Goal: Transaction & Acquisition: Purchase product/service

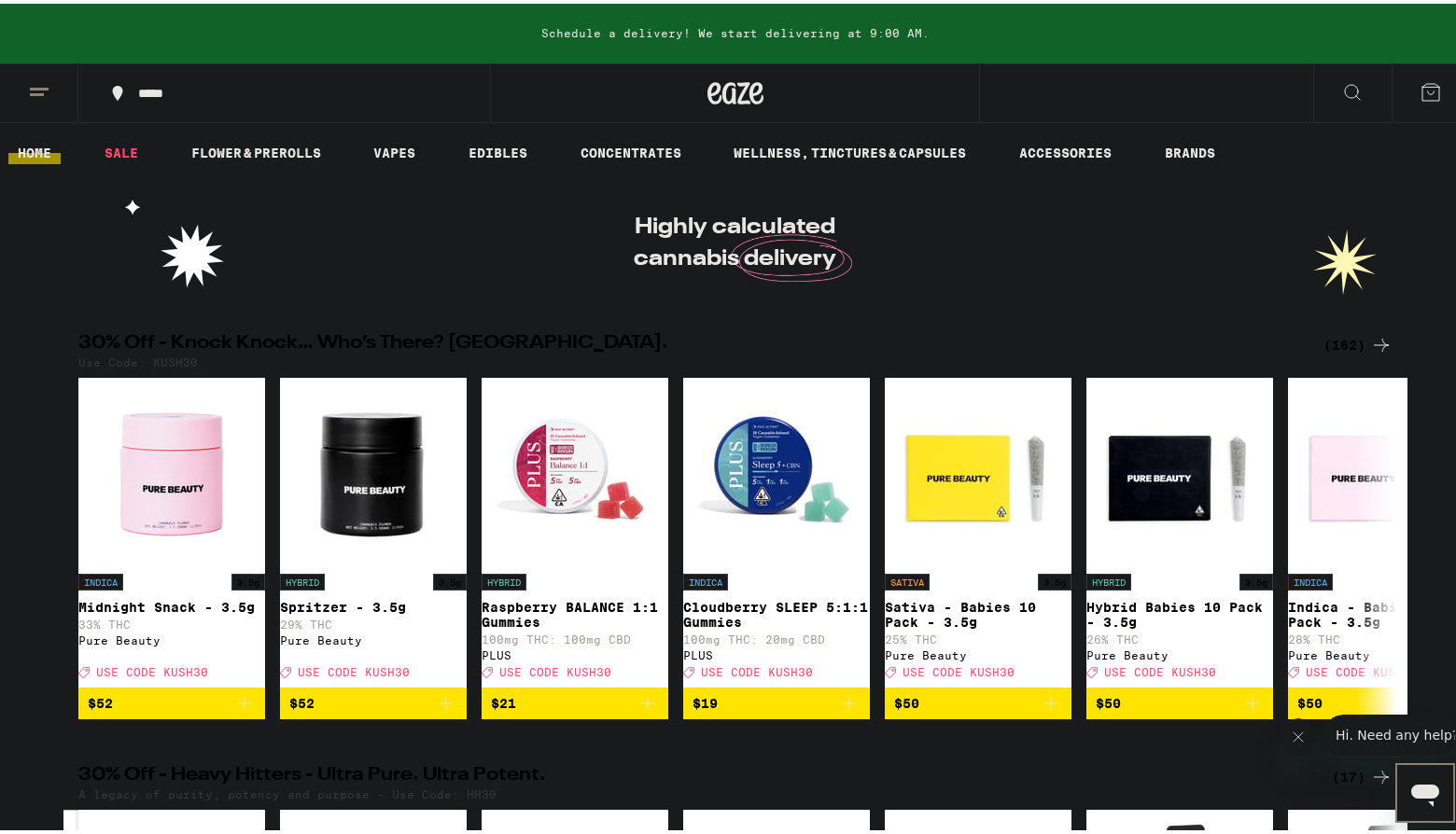
click at [1082, 343] on h2 "30% Off - Knock Knock… Who’s There? [GEOGRAPHIC_DATA]." at bounding box center [690, 341] width 1222 height 23
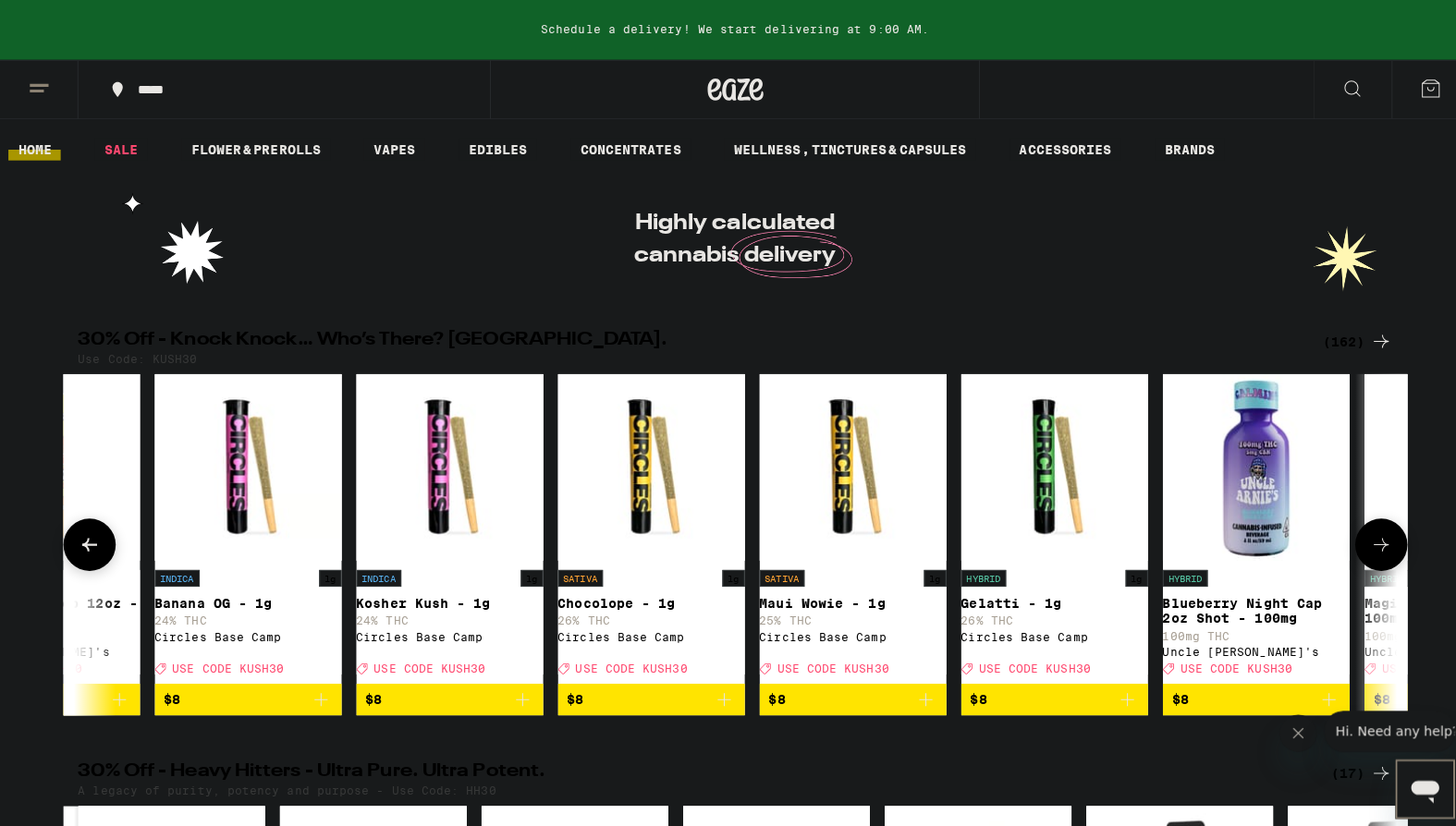
scroll to position [0, 3519]
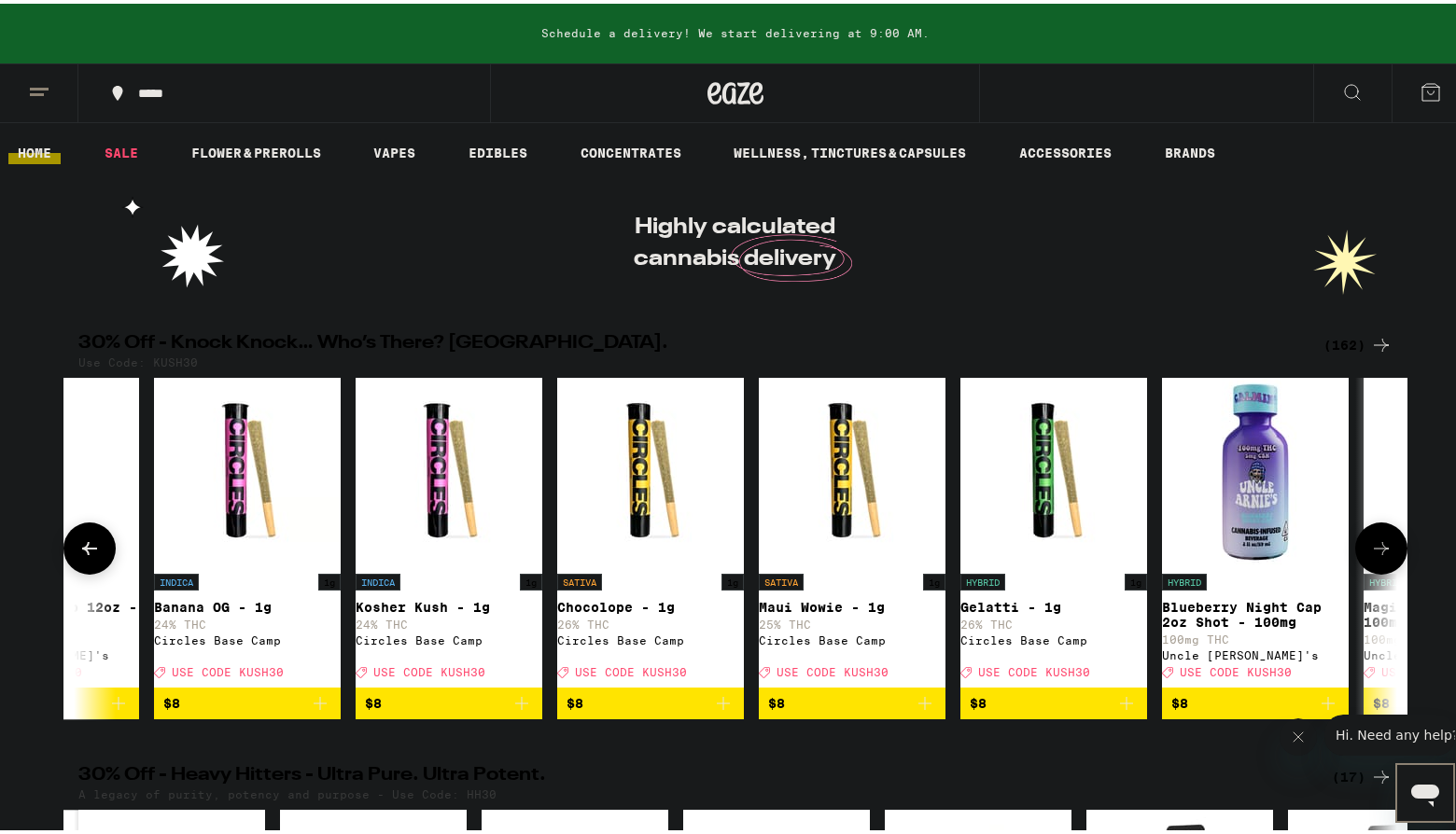
click at [638, 477] on img "Open page for Chocolope - 1g from Circles Base Camp" at bounding box center [650, 467] width 186 height 186
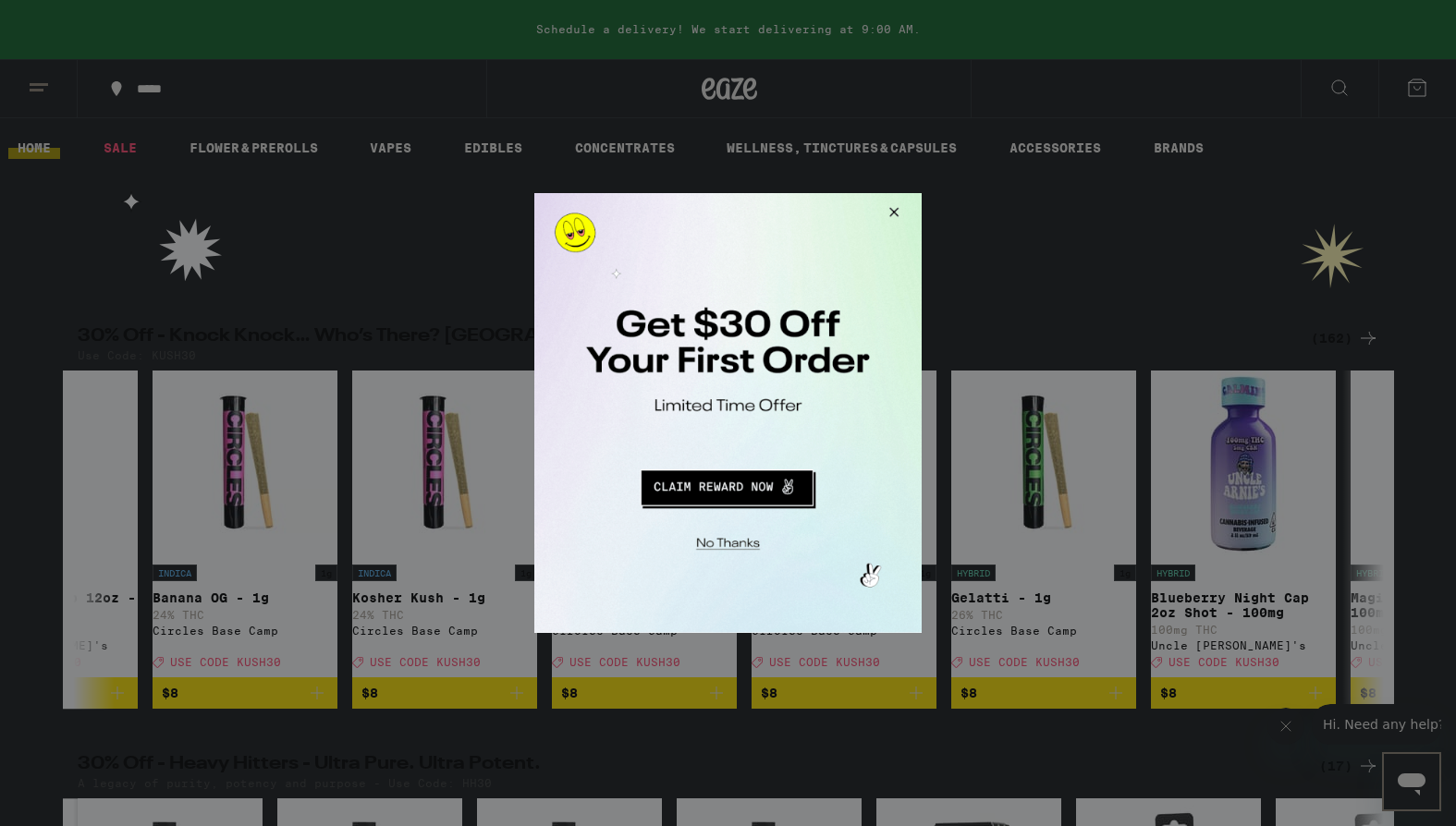
click at [989, 221] on div at bounding box center [728, 413] width 1456 height 826
click at [1252, 263] on div at bounding box center [728, 413] width 1456 height 826
click at [556, 179] on div at bounding box center [728, 413] width 1456 height 826
click at [815, 521] on div at bounding box center [728, 413] width 387 height 440
click at [842, 52] on div at bounding box center [728, 413] width 1456 height 826
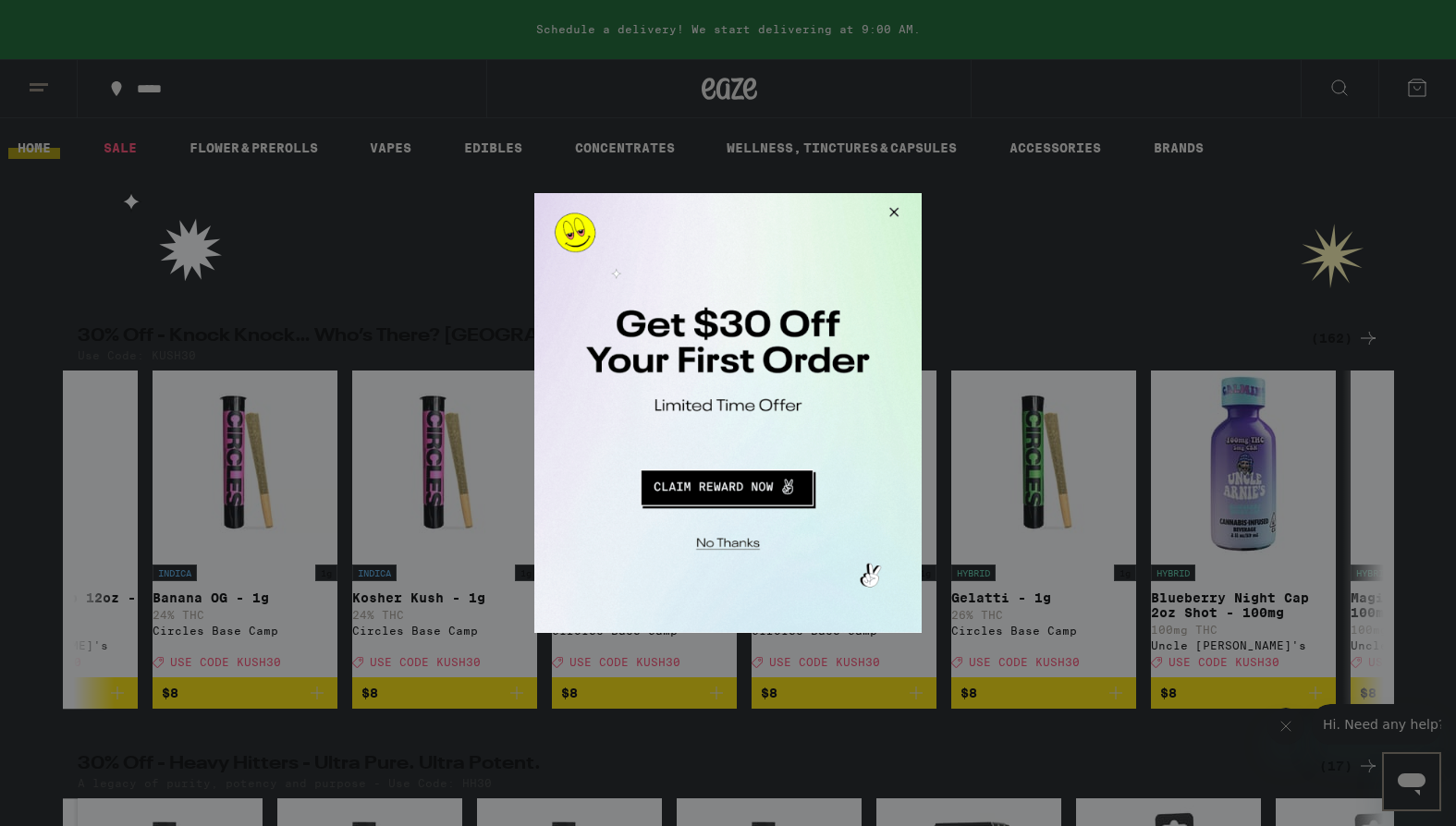
click at [484, 45] on div at bounding box center [728, 413] width 1456 height 826
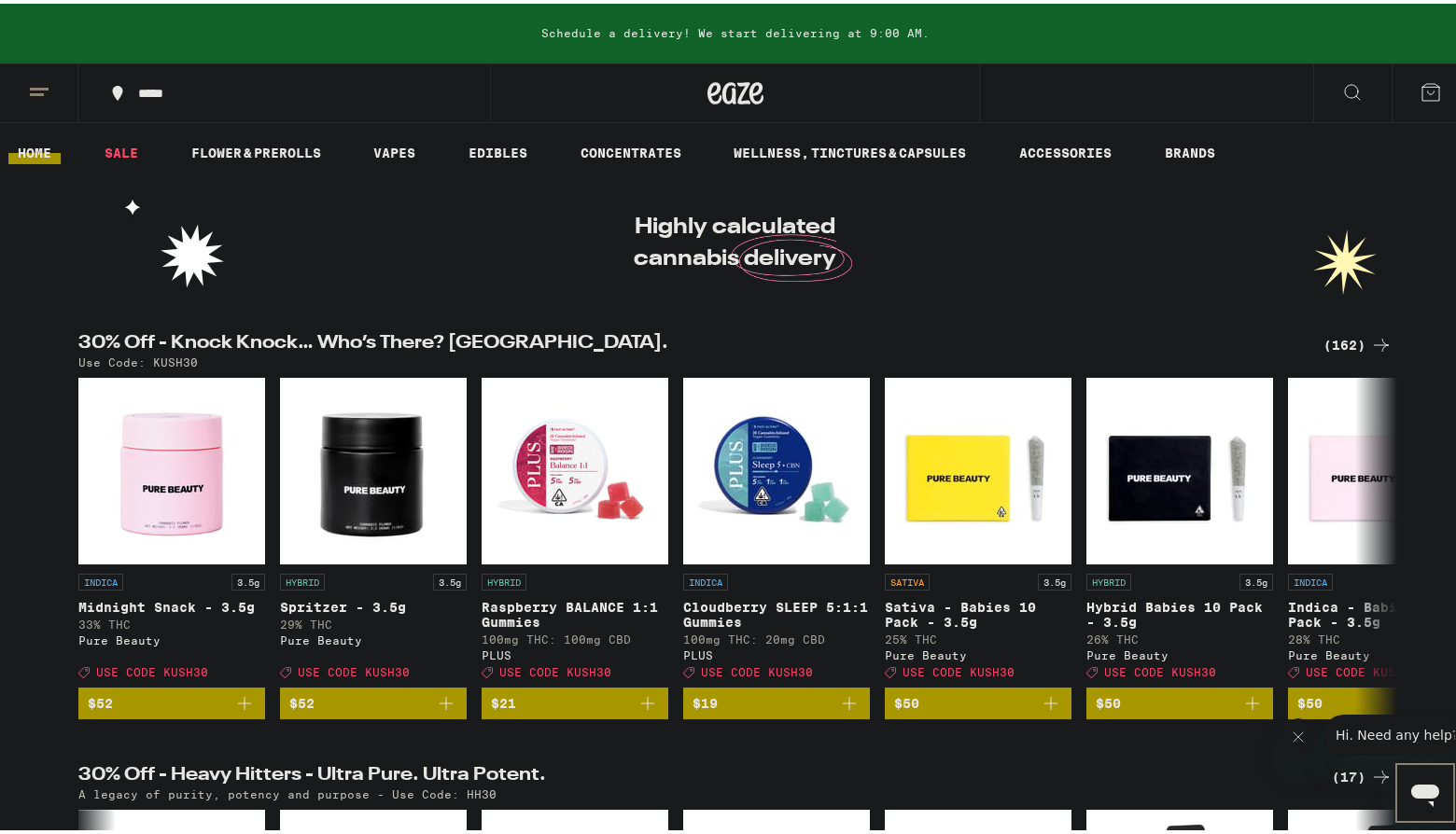
click at [216, 146] on link "FLOWER & PREROLLS" at bounding box center [255, 149] width 148 height 23
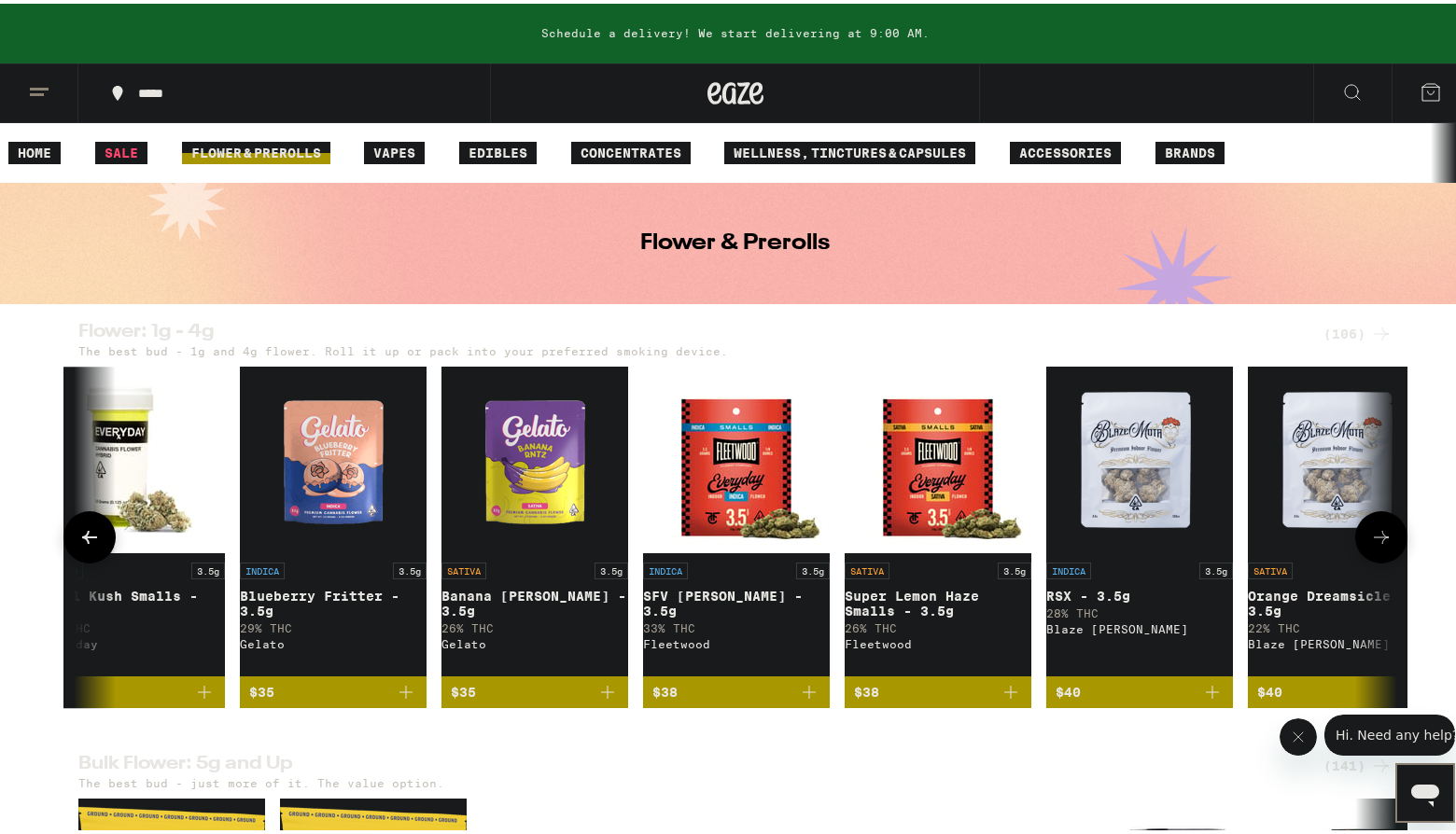
scroll to position [0, 7901]
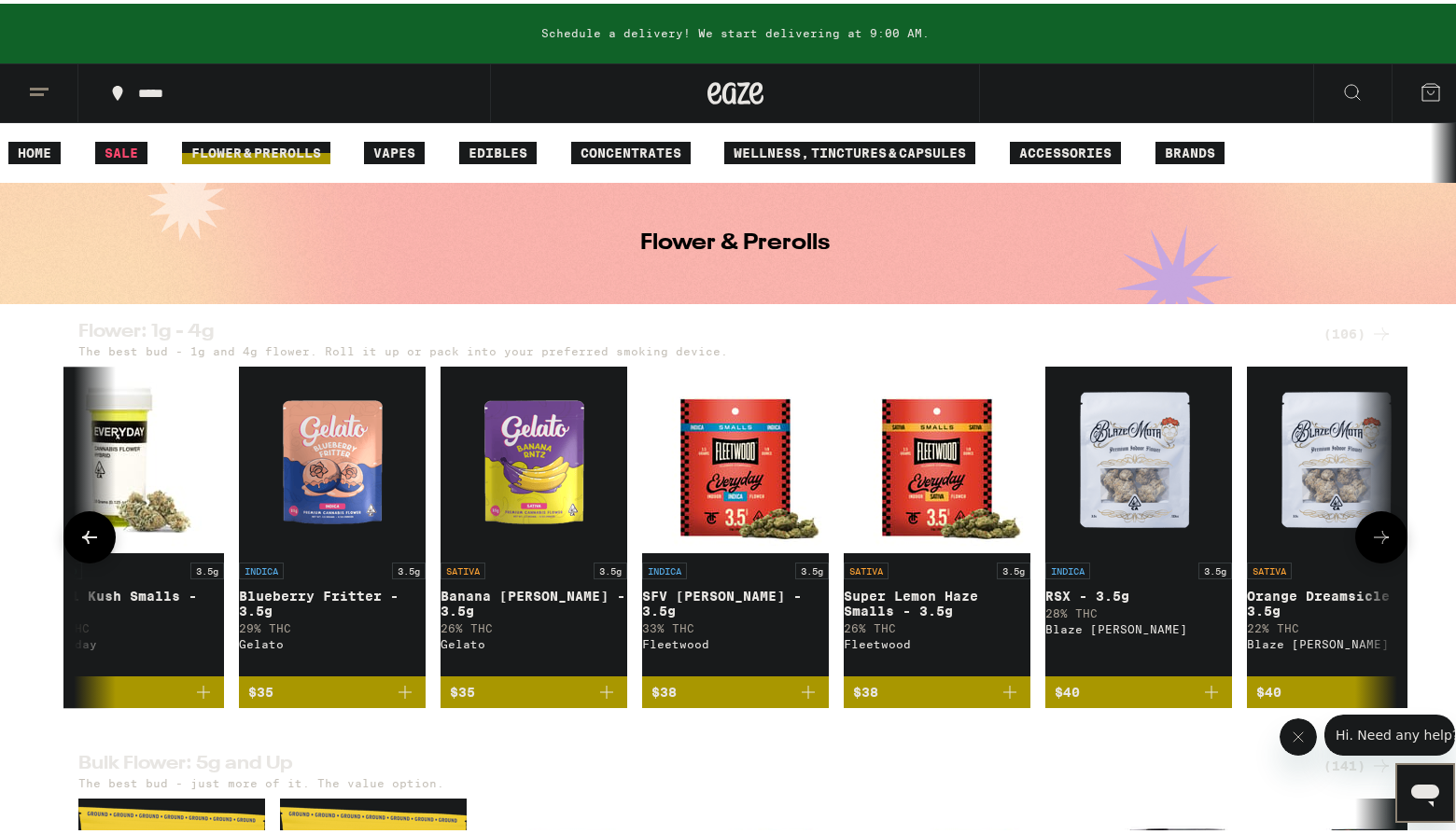
click at [912, 511] on img "Open page for Super Lemon Haze Smalls - 3.5g from Fleetwood" at bounding box center [937, 456] width 186 height 186
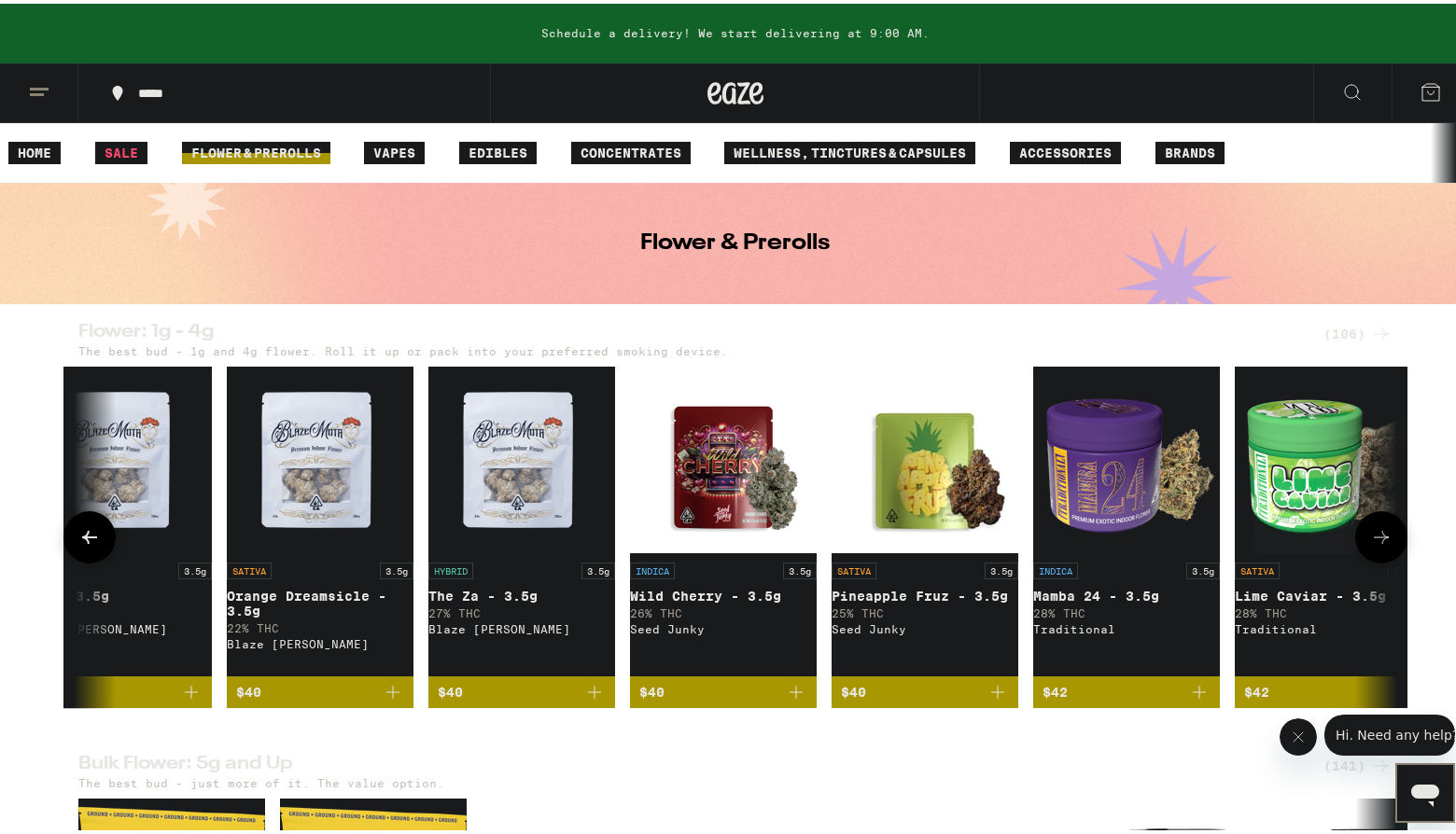
scroll to position [0, 8921]
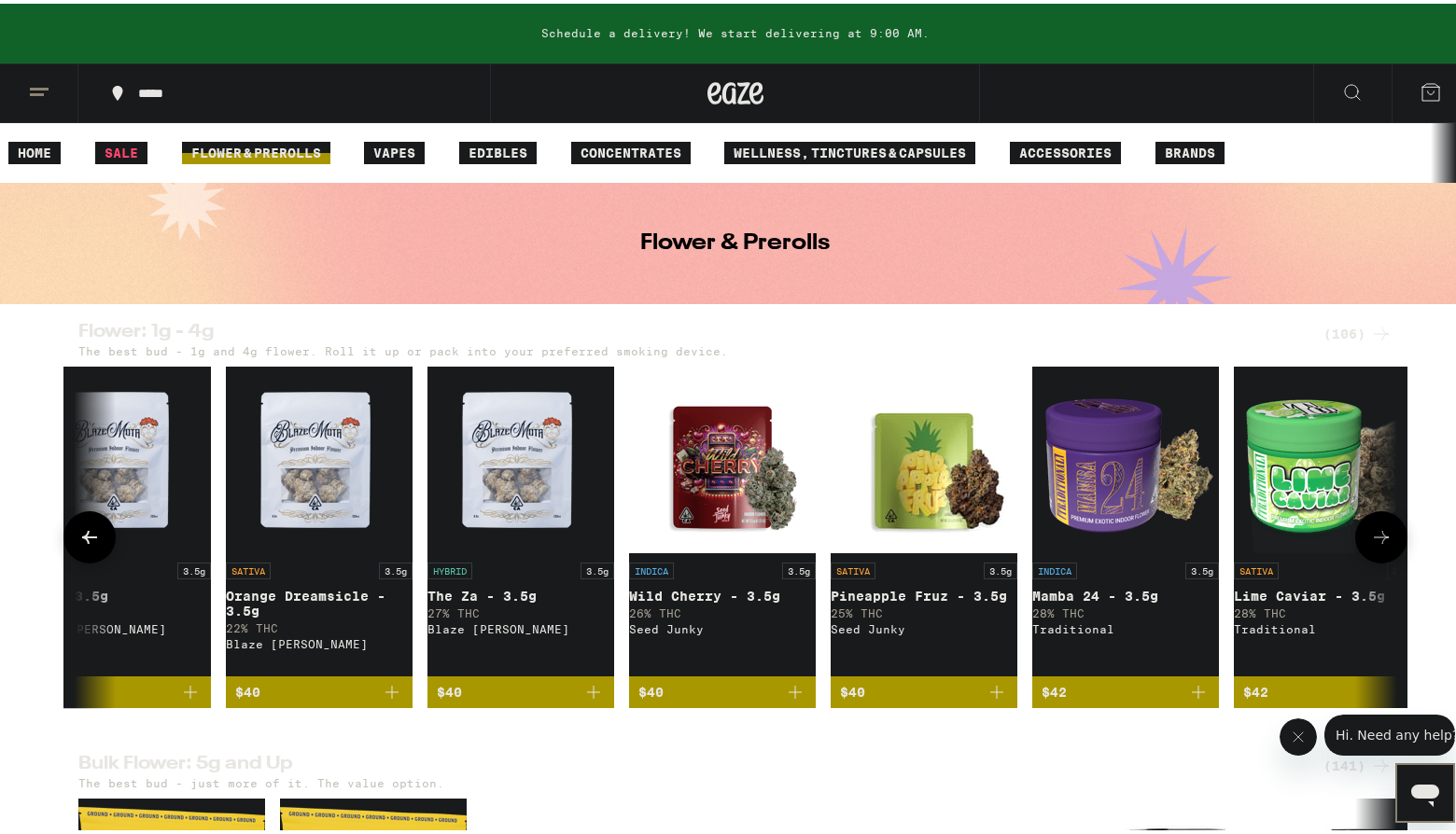
click at [884, 523] on img "Open page for Pineapple Fruz - 3.5g from Seed Junky" at bounding box center [923, 456] width 186 height 186
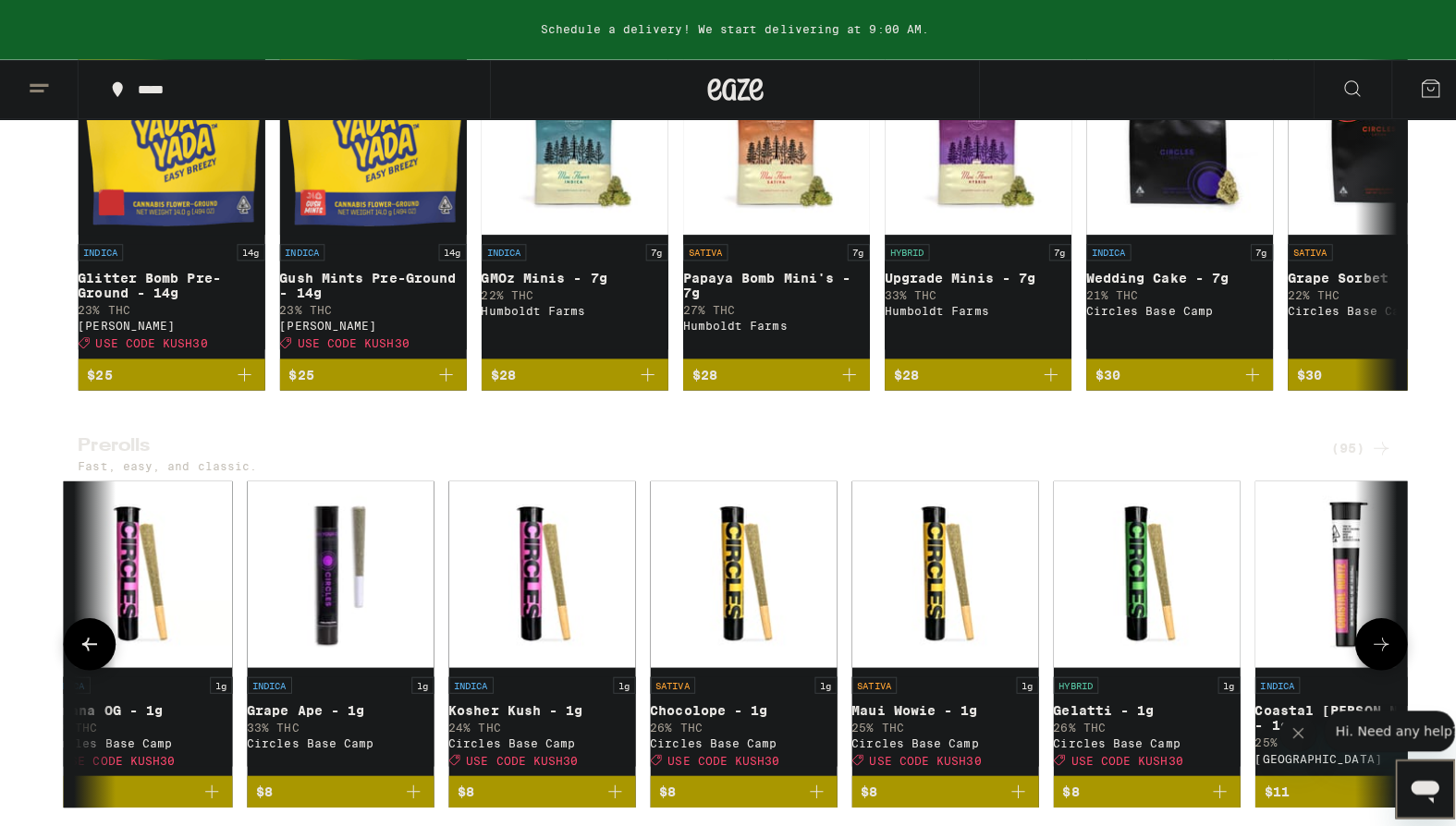
scroll to position [0, 1232]
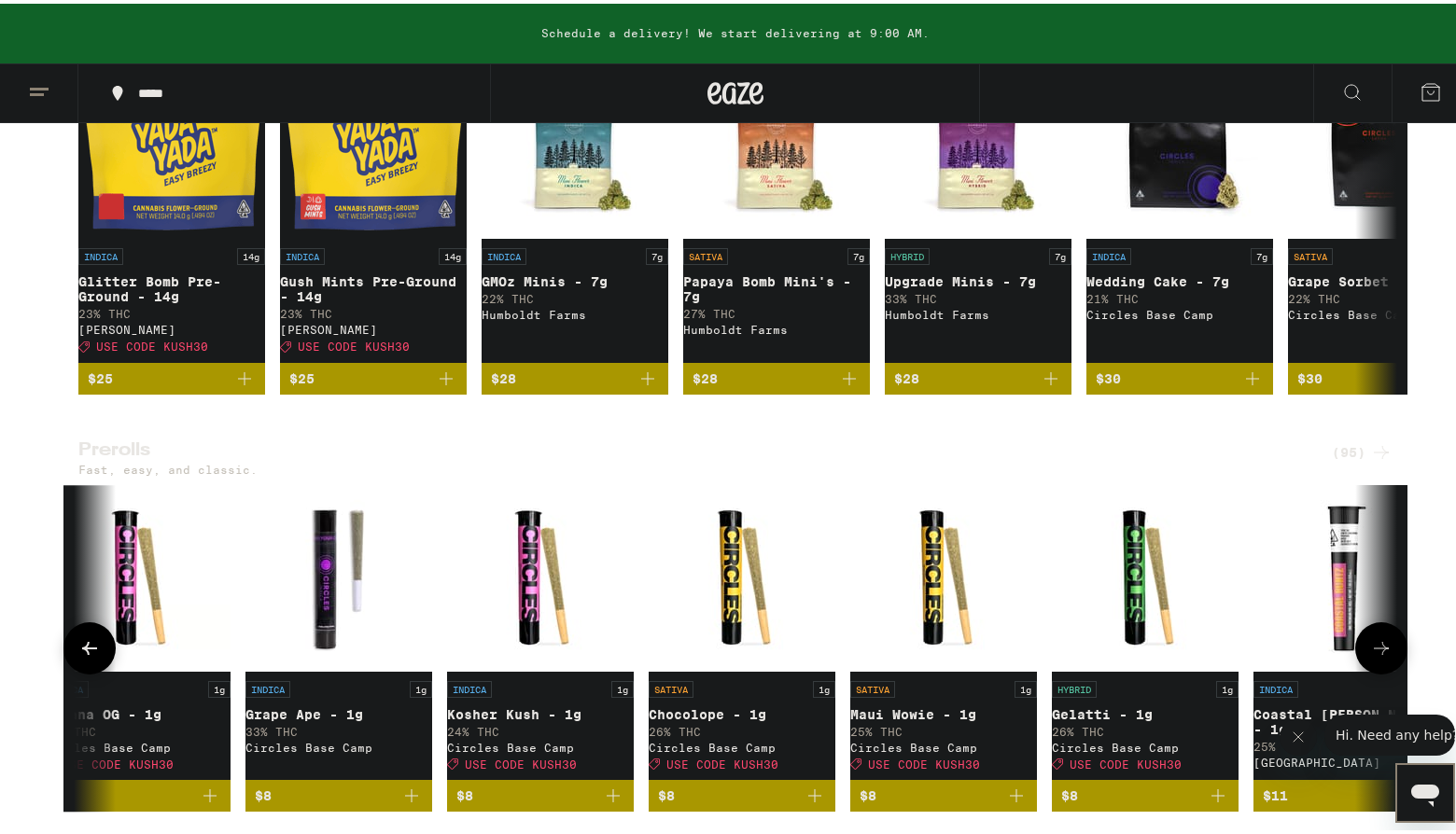
click at [932, 668] on img "Open page for Maui Wowie - 1g from Circles Base Camp" at bounding box center [943, 575] width 186 height 186
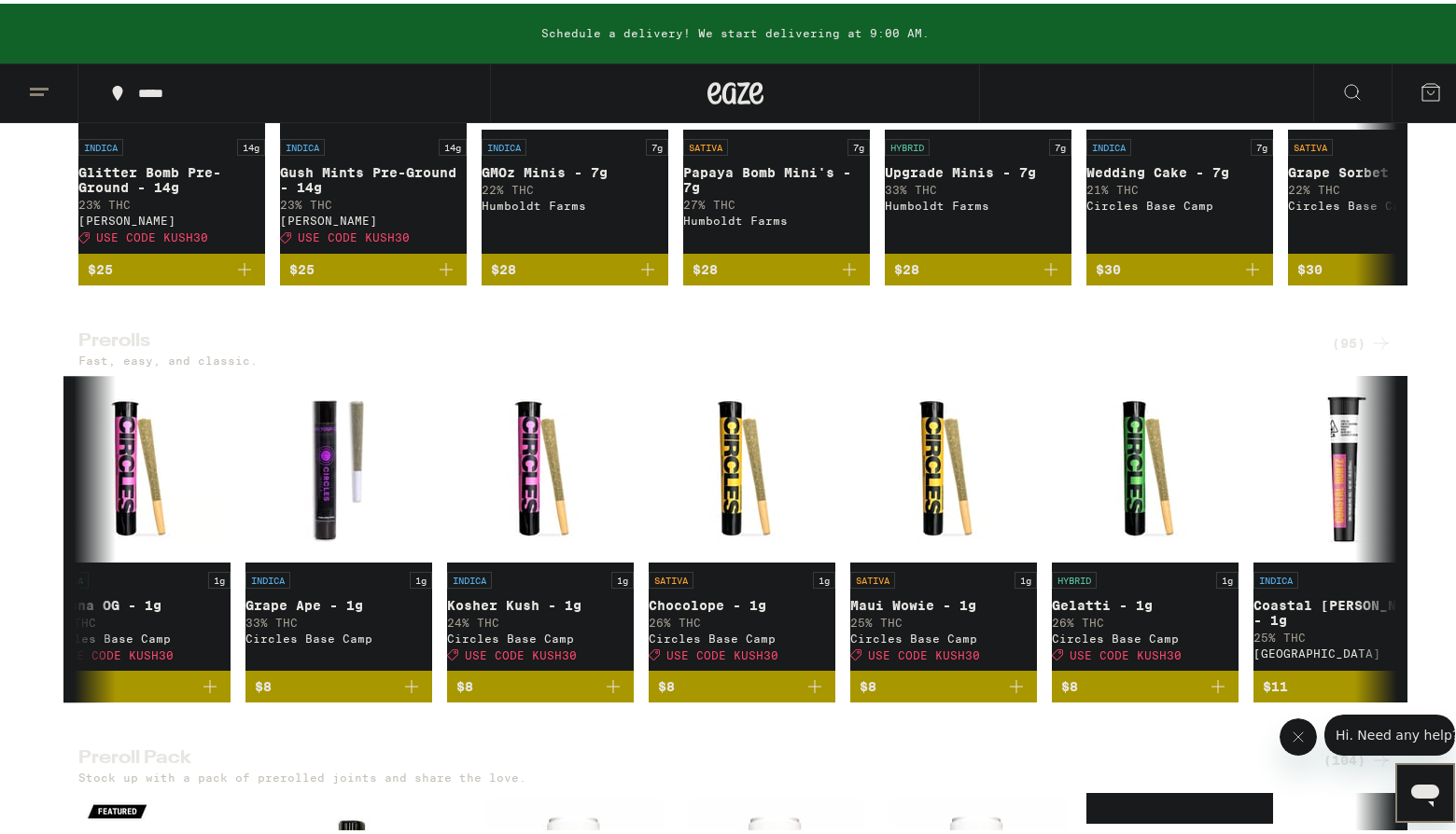
scroll to position [947, 0]
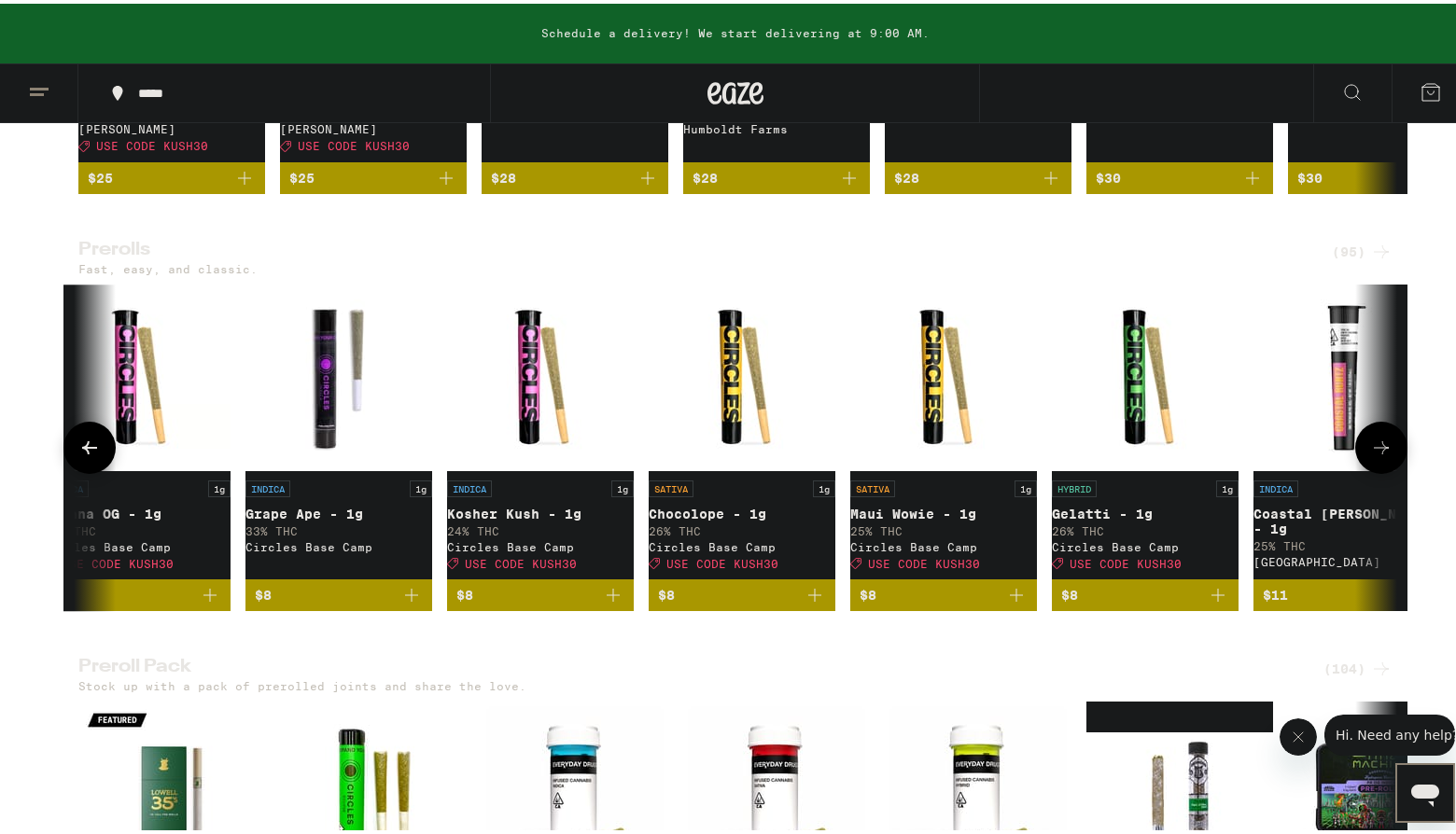
click at [715, 434] on img "Open page for Chocolope - 1g from Circles Base Camp" at bounding box center [742, 374] width 186 height 186
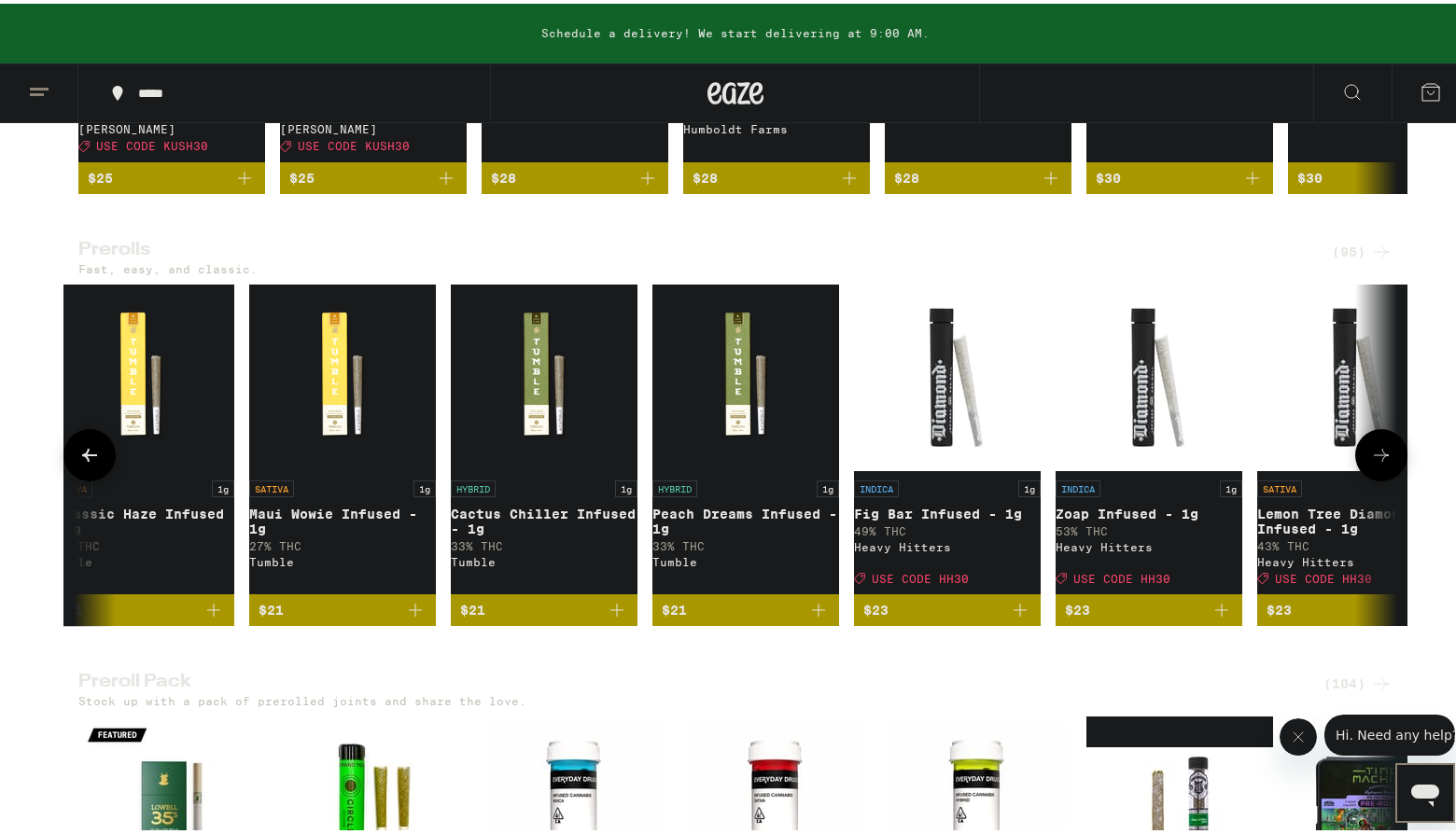
scroll to position [0, 13736]
